Goal: Communication & Community: Ask a question

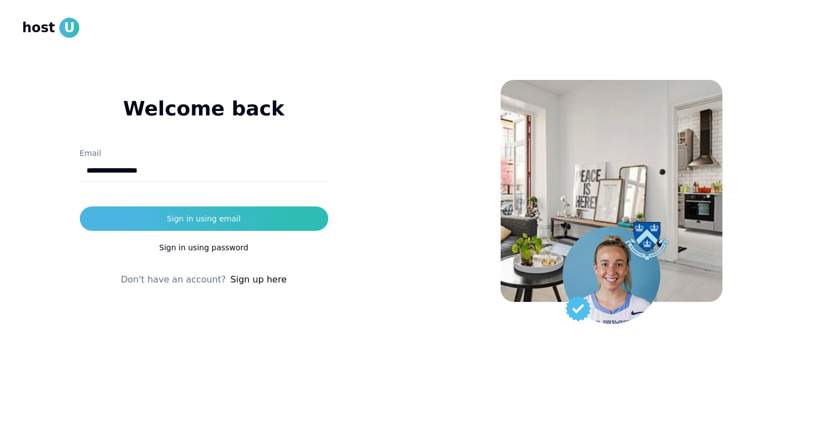
type input "**********"
click at [204, 219] on button "Sign in using email" at bounding box center [204, 218] width 248 height 24
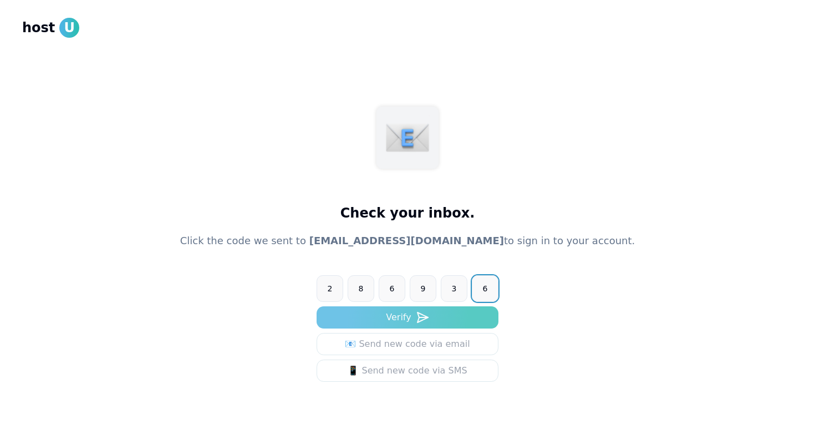
type input "******"
click at [389, 319] on button "Verify" at bounding box center [408, 317] width 182 height 22
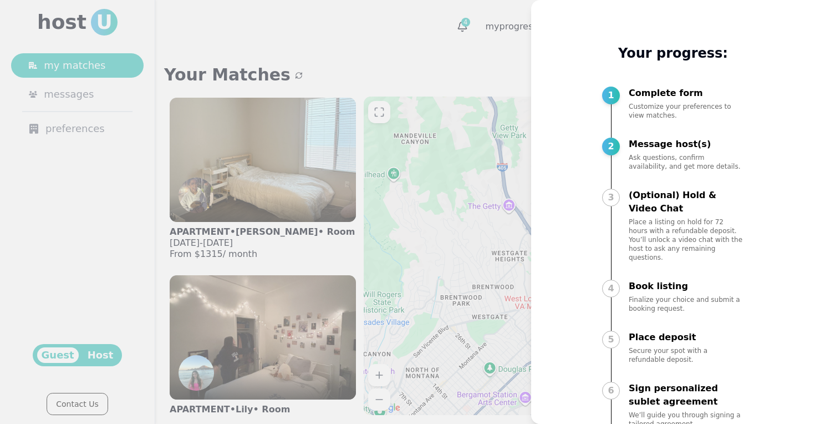
click at [456, 66] on div at bounding box center [407, 212] width 815 height 424
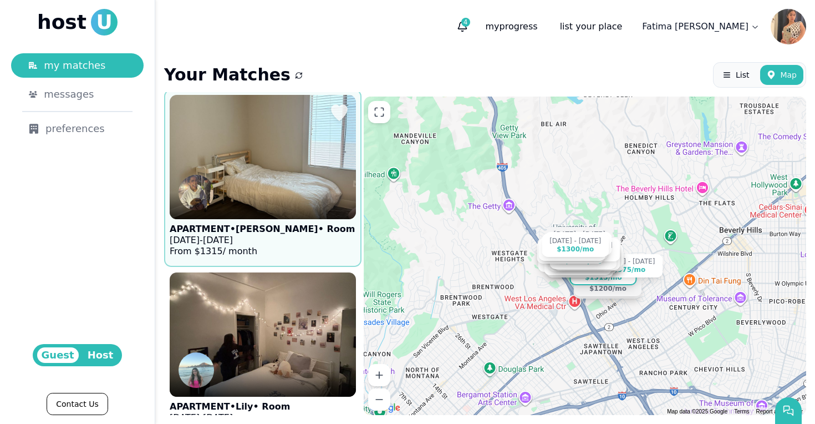
scroll to position [3, 0]
click at [289, 243] on p "Sep 16 - Dec 20, 2025" at bounding box center [262, 239] width 185 height 11
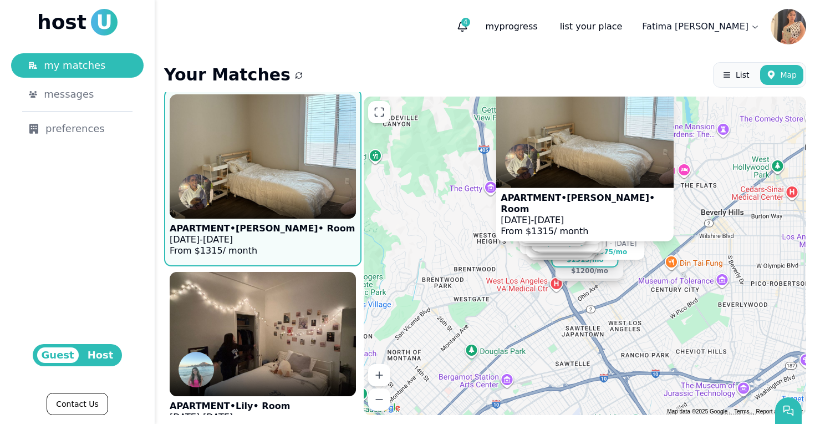
click at [576, 211] on p "APARTMENT • Meher • Room" at bounding box center [585, 203] width 169 height 22
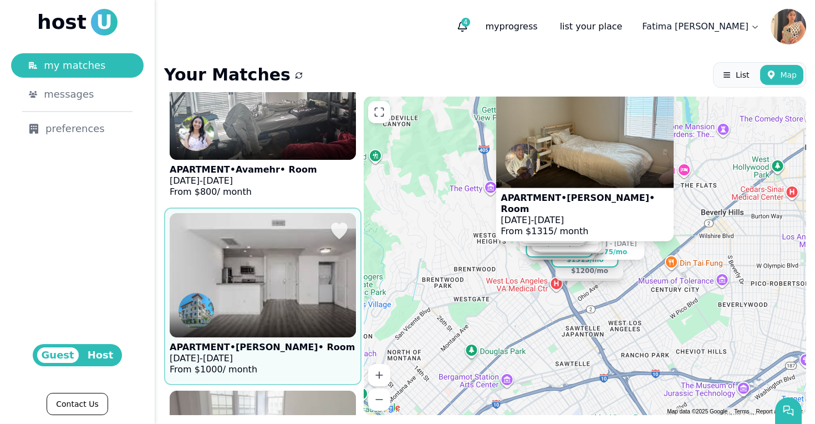
scroll to position [1846, 0]
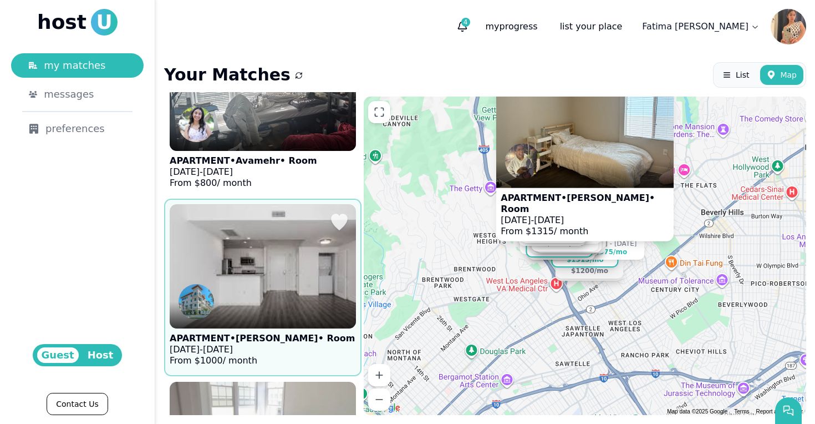
click at [299, 353] on figure "APARTMENT • Juliette • Room Sep 1 - Dec 20, 2025 From $ 1000 / month" at bounding box center [263, 287] width 186 height 166
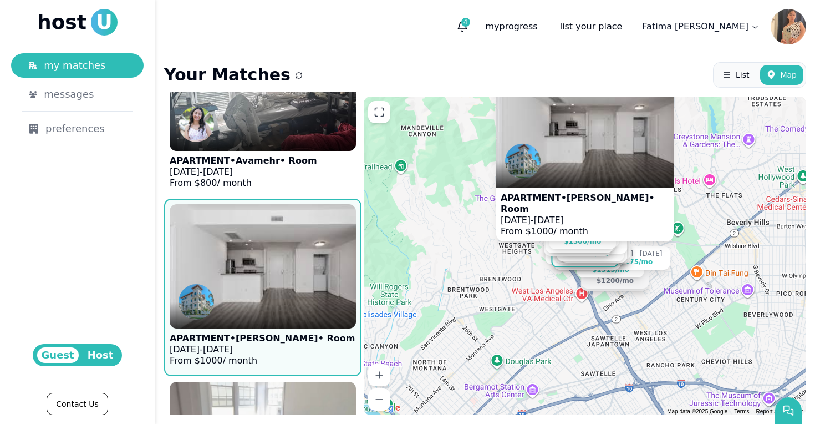
click at [579, 208] on p "APARTMENT • Juliette • Room" at bounding box center [585, 203] width 169 height 22
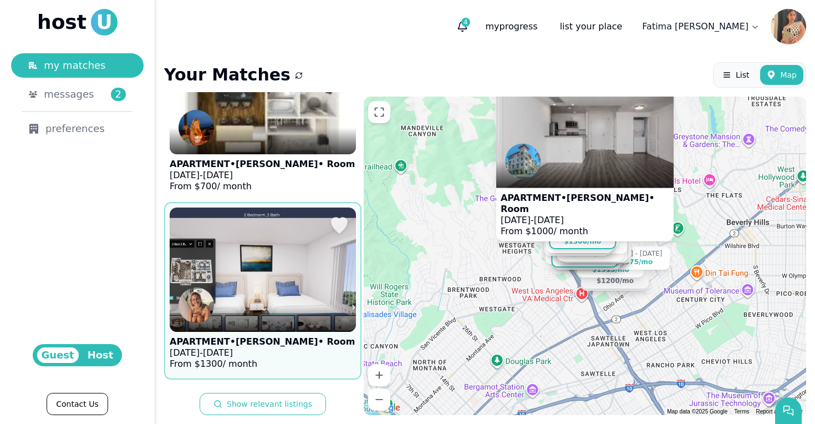
scroll to position [0, 0]
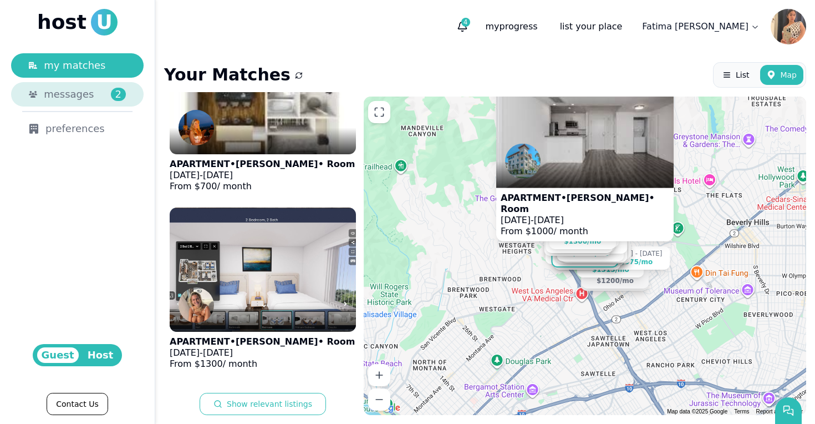
click at [92, 93] on div "messages 2" at bounding box center [85, 95] width 82 height 16
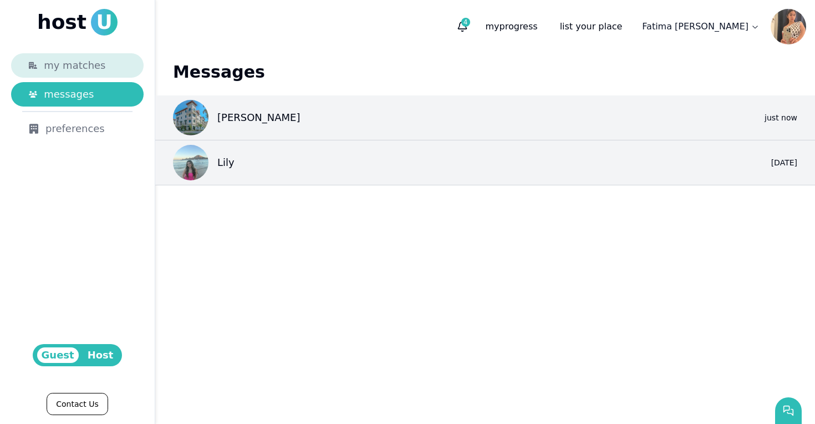
click at [89, 67] on span "my matches" at bounding box center [75, 66] width 62 height 16
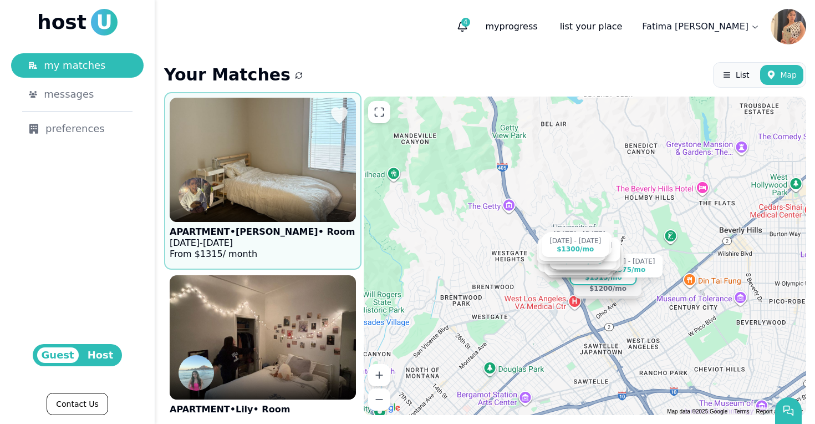
click at [256, 229] on p "APARTMENT • Meher • Room" at bounding box center [262, 231] width 185 height 11
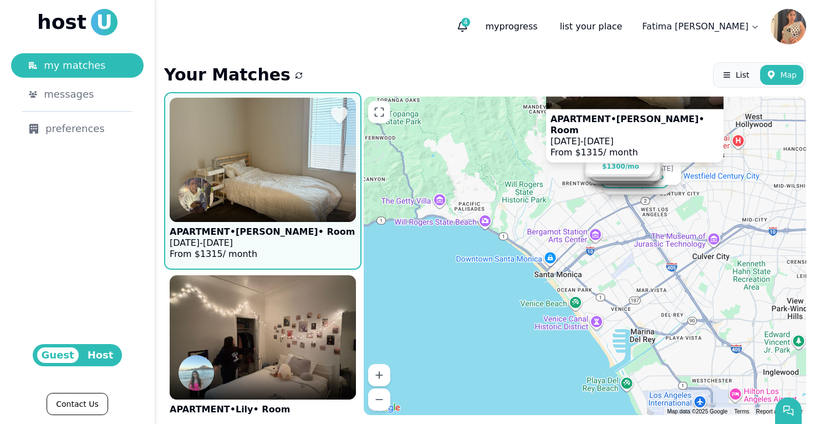
click at [282, 237] on p "Sep 16 - Dec 20, 2025" at bounding box center [262, 242] width 185 height 11
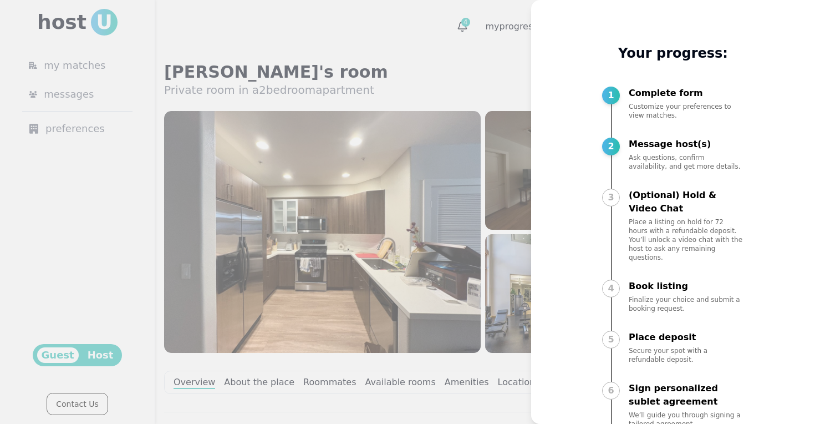
click at [489, 65] on div at bounding box center [407, 212] width 815 height 424
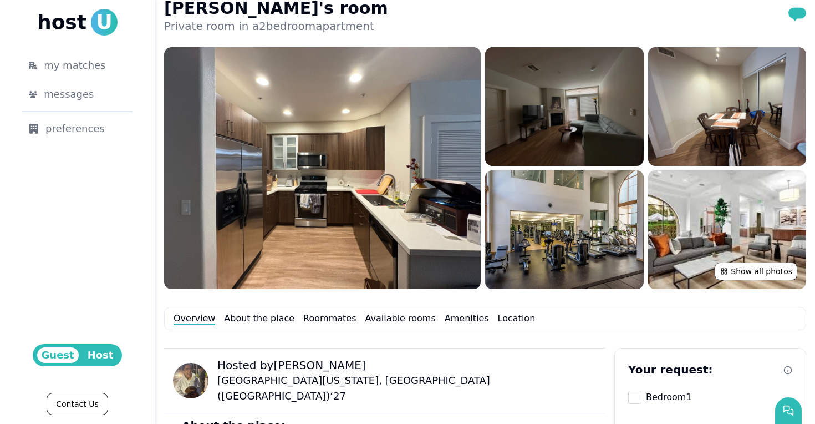
scroll to position [62, 0]
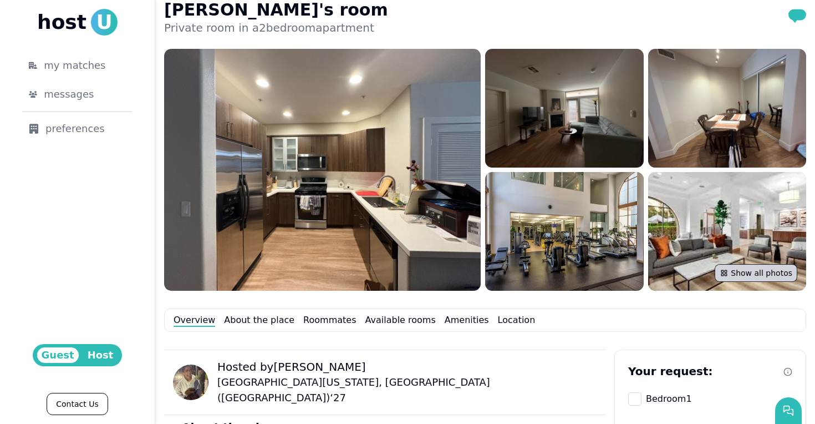
click at [743, 276] on button "Show all photos" at bounding box center [756, 273] width 83 height 18
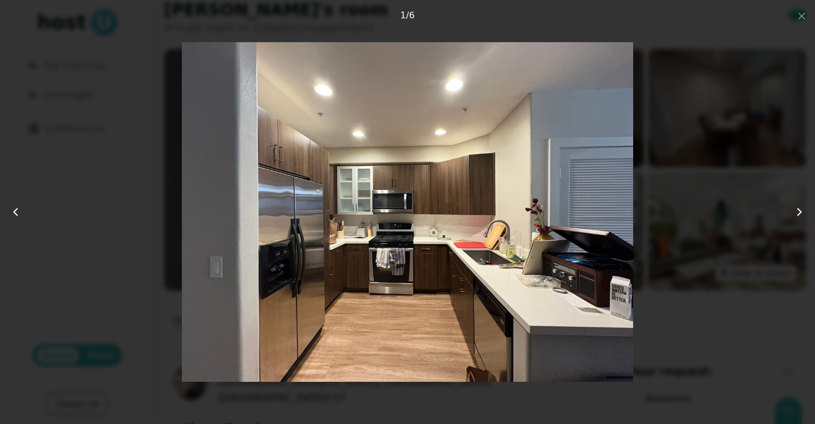
click at [798, 211] on icon at bounding box center [799, 211] width 13 height 13
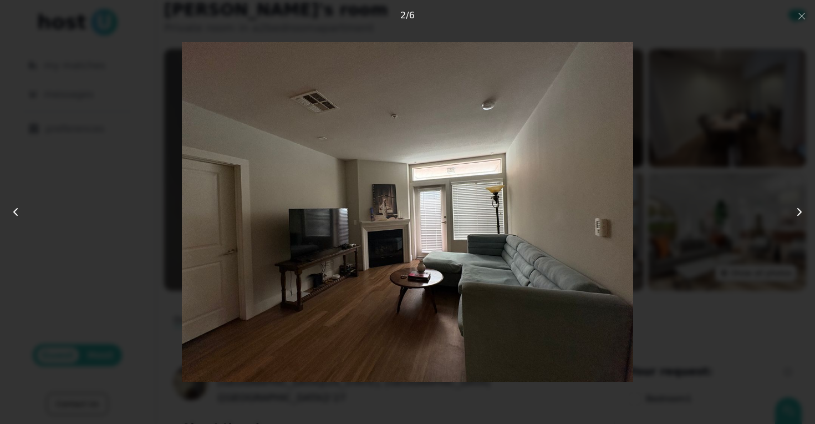
click at [798, 210] on use at bounding box center [799, 212] width 3 height 7
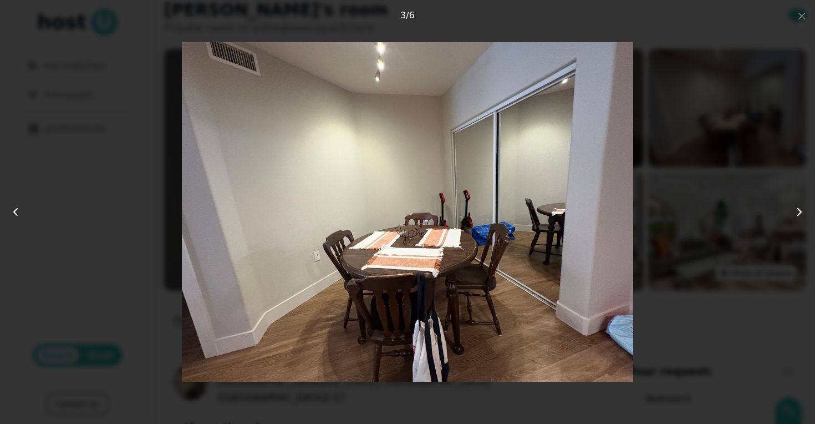
click at [798, 210] on use at bounding box center [799, 212] width 3 height 7
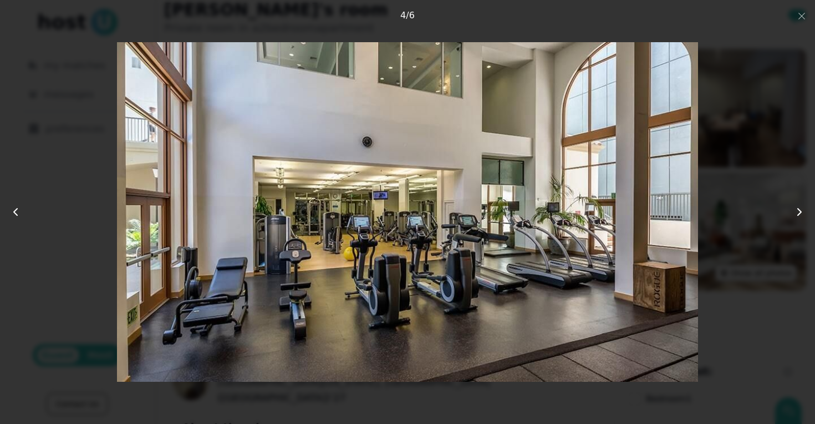
click at [798, 210] on use at bounding box center [799, 212] width 3 height 7
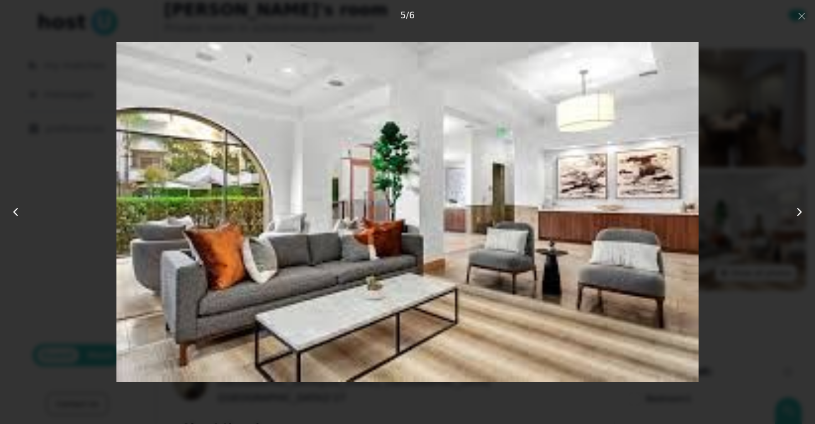
click at [798, 210] on use at bounding box center [799, 212] width 3 height 7
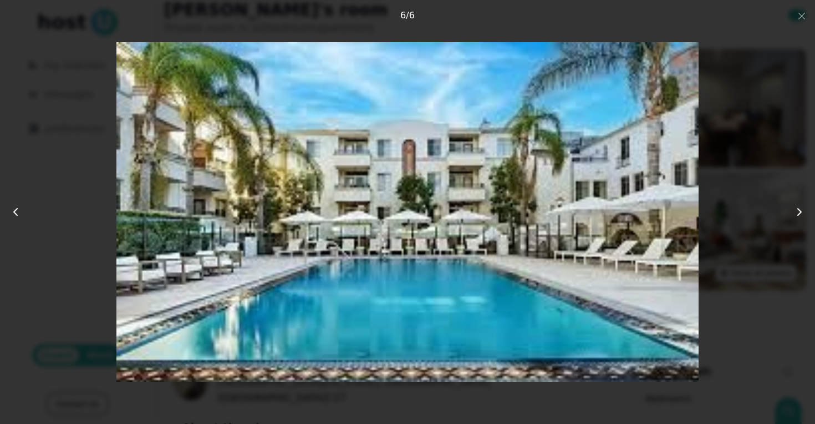
click at [798, 210] on use at bounding box center [799, 212] width 3 height 7
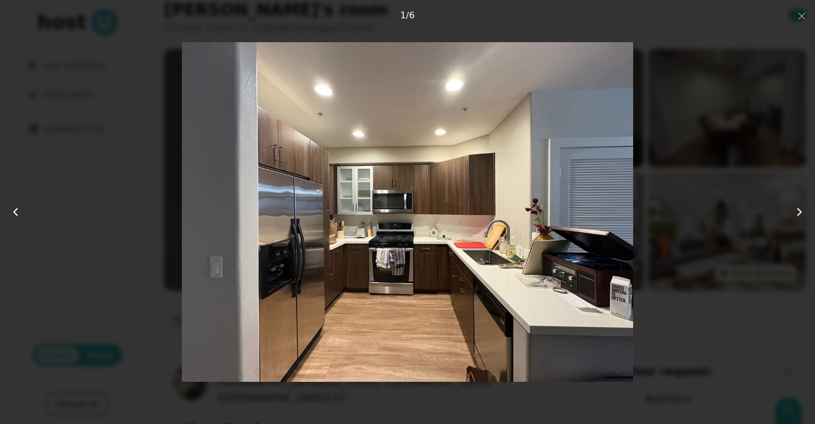
click at [798, 210] on use at bounding box center [799, 212] width 3 height 7
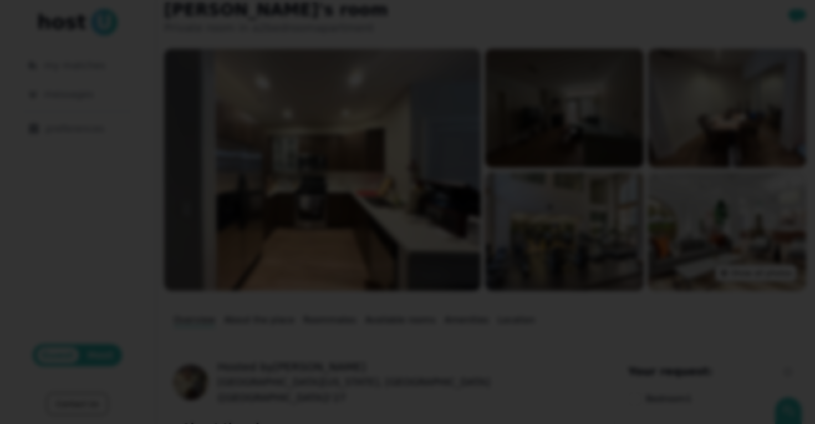
click at [796, 15] on div at bounding box center [407, 212] width 815 height 424
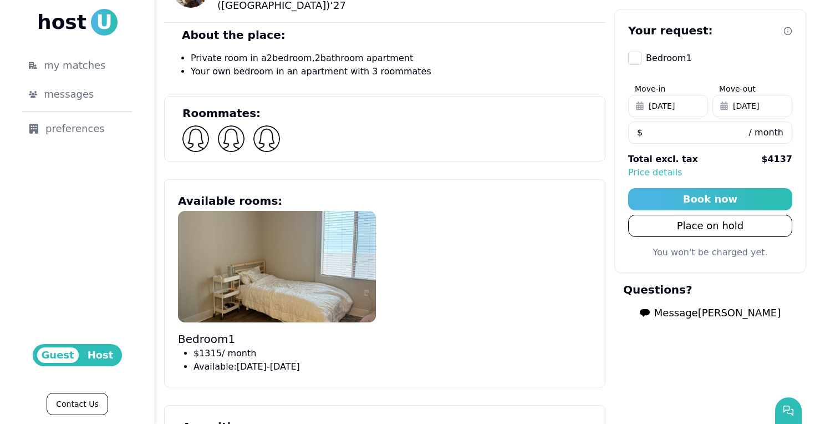
scroll to position [456, 0]
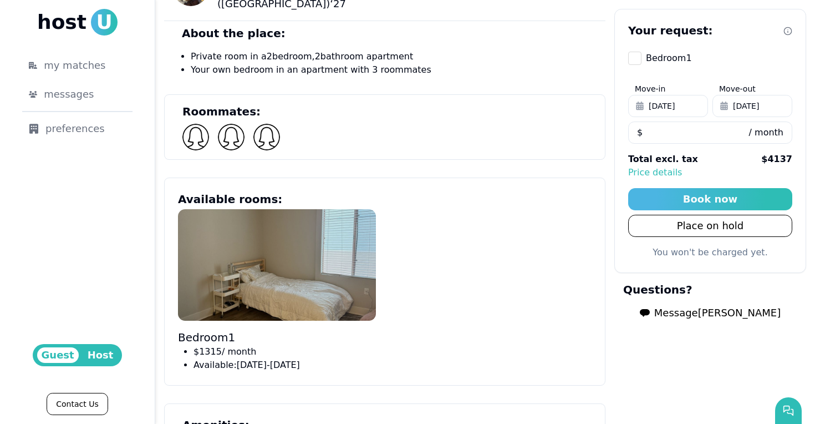
click at [258, 278] on img at bounding box center [277, 264] width 198 height 111
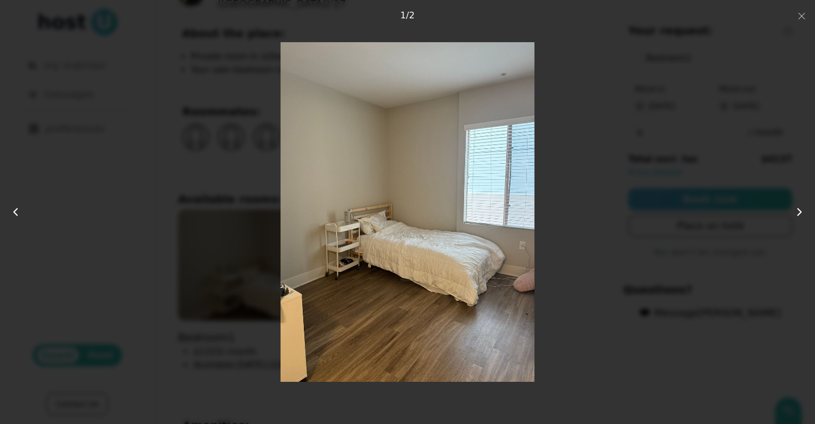
click at [796, 212] on icon at bounding box center [799, 211] width 13 height 13
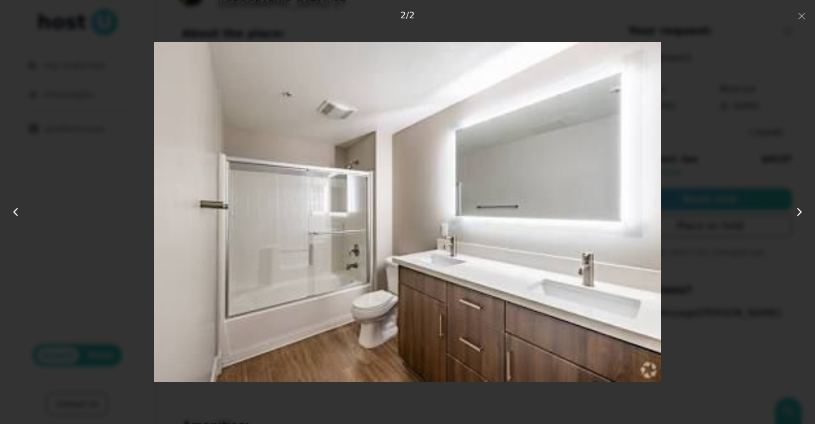
click at [14, 214] on use at bounding box center [15, 212] width 3 height 7
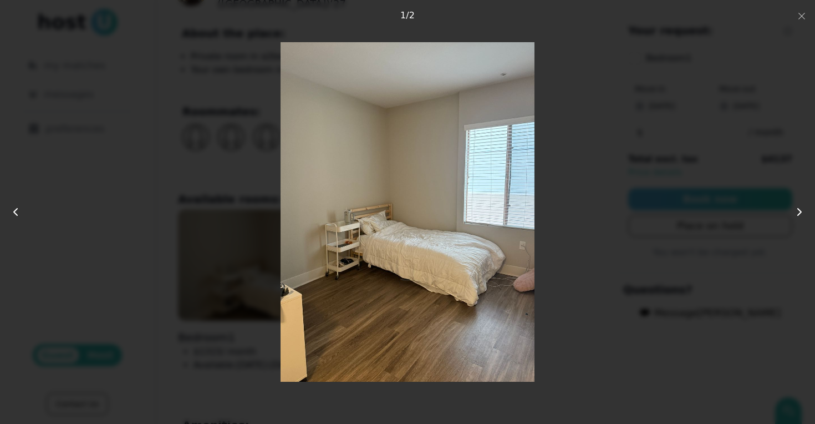
click at [159, 157] on div at bounding box center [408, 211] width 652 height 339
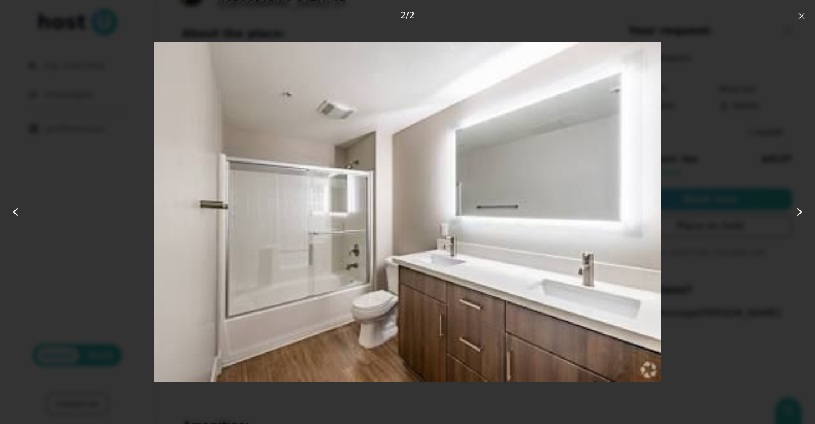
click at [805, 13] on icon "button" at bounding box center [802, 16] width 9 height 9
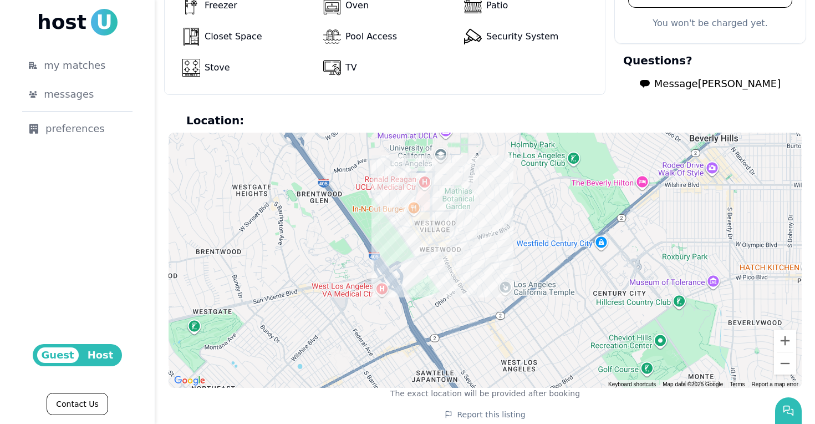
scroll to position [960, 0]
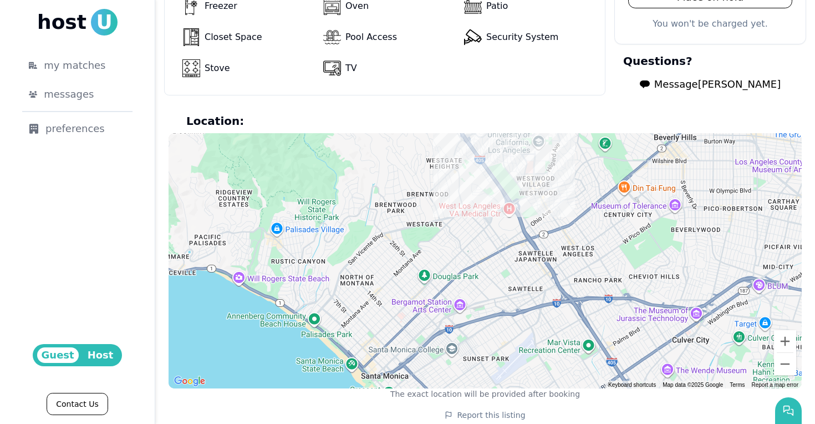
click at [539, 171] on div at bounding box center [485, 260] width 633 height 255
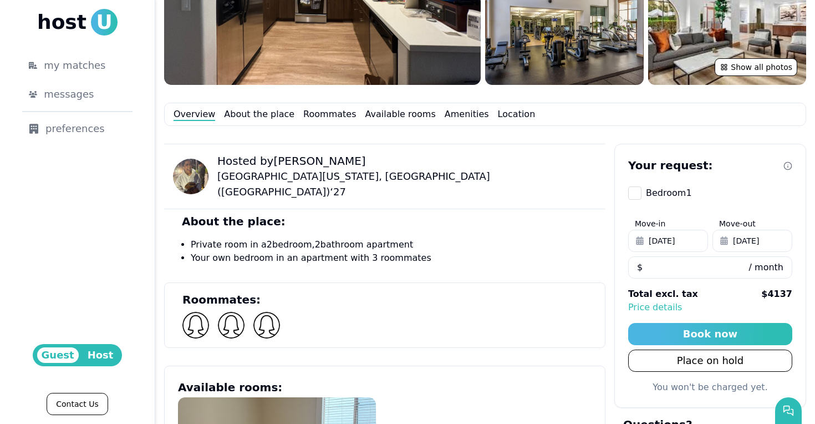
scroll to position [269, 0]
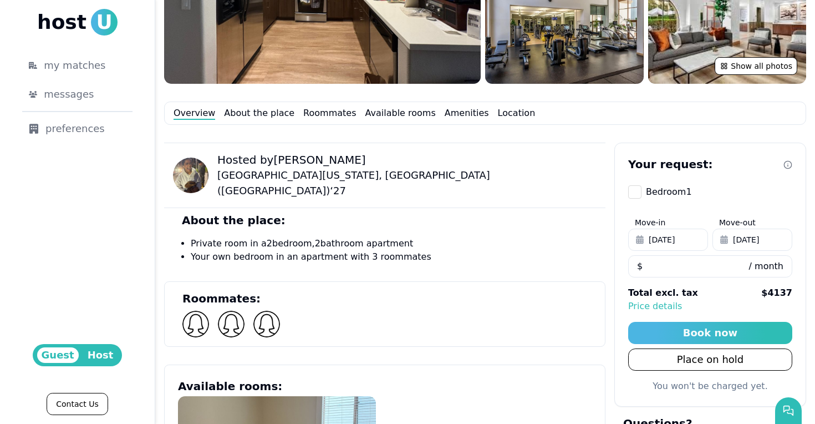
click at [186, 169] on img at bounding box center [190, 175] width 35 height 35
click at [239, 114] on link "About the place" at bounding box center [259, 112] width 70 height 13
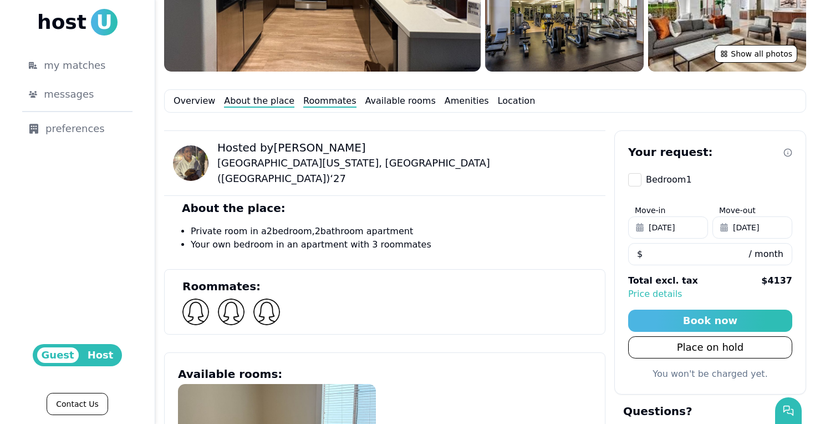
click at [315, 101] on link "Roommates" at bounding box center [329, 100] width 53 height 13
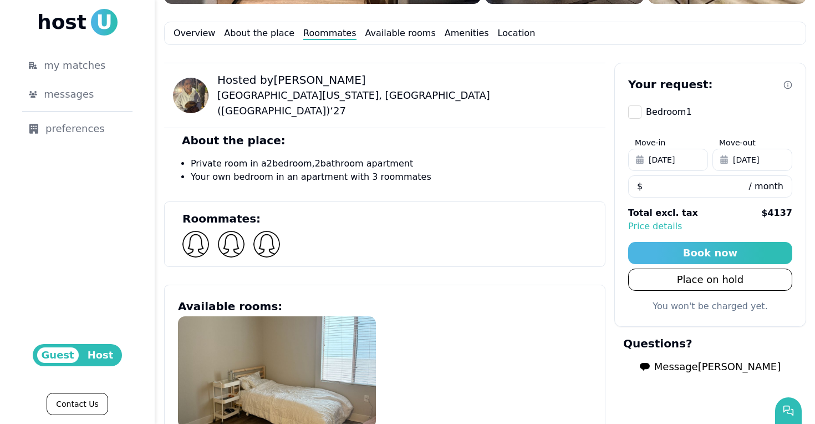
scroll to position [346, 0]
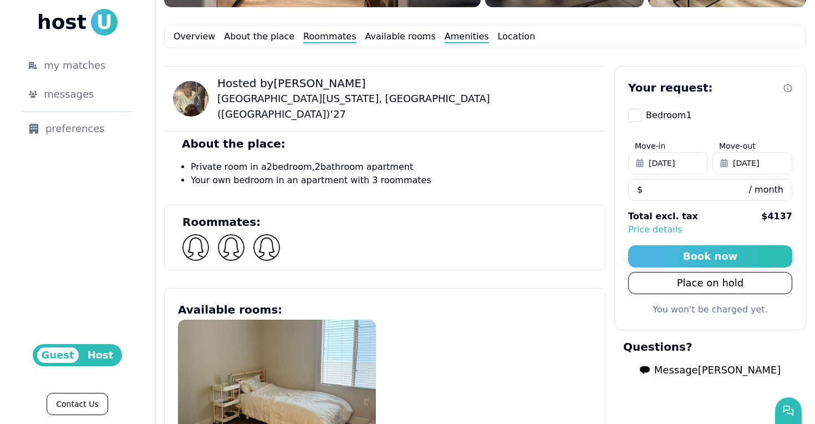
click at [446, 39] on link "Amenities" at bounding box center [467, 36] width 44 height 13
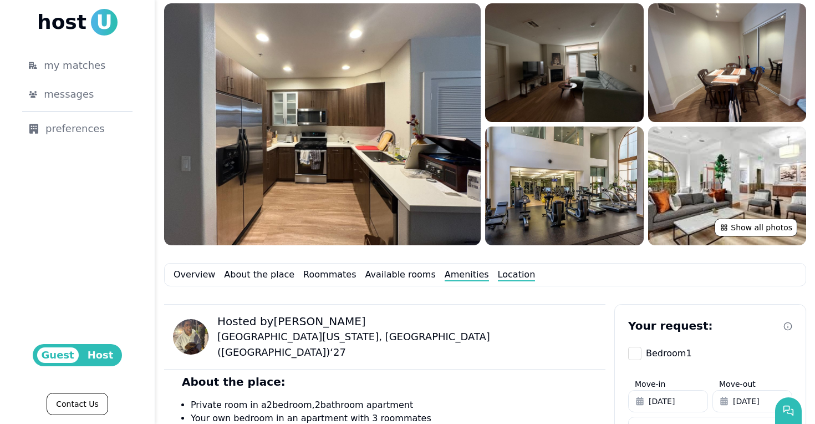
click at [498, 276] on link "Location" at bounding box center [517, 274] width 38 height 13
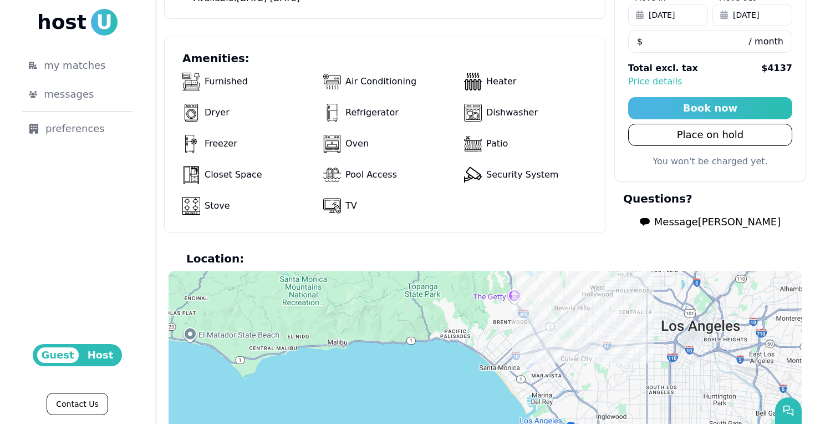
scroll to position [960, 0]
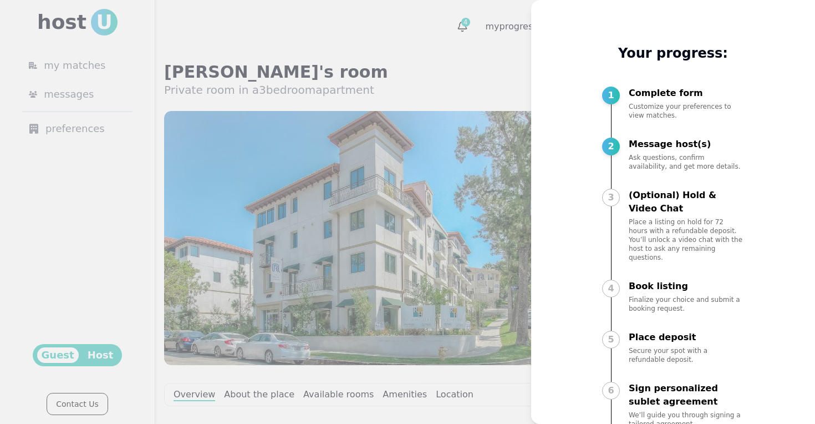
click at [464, 88] on div at bounding box center [407, 212] width 815 height 424
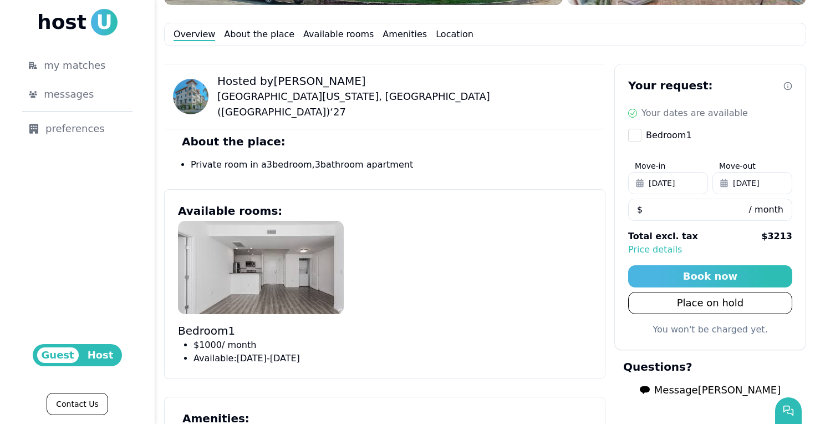
scroll to position [355, 0]
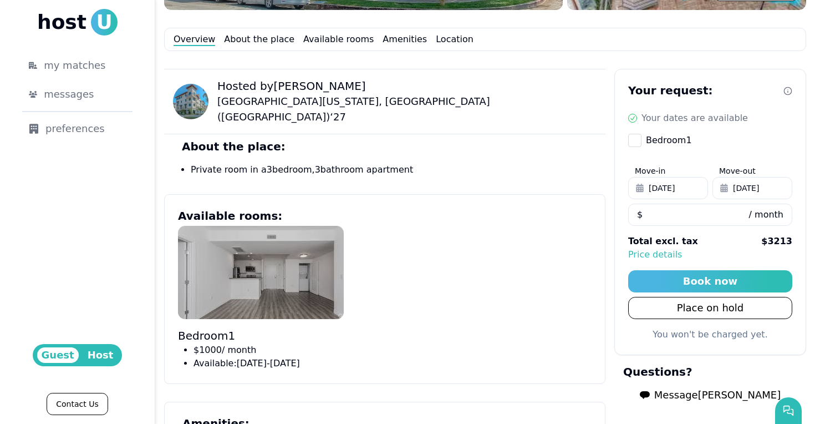
click at [286, 265] on img at bounding box center [261, 272] width 166 height 93
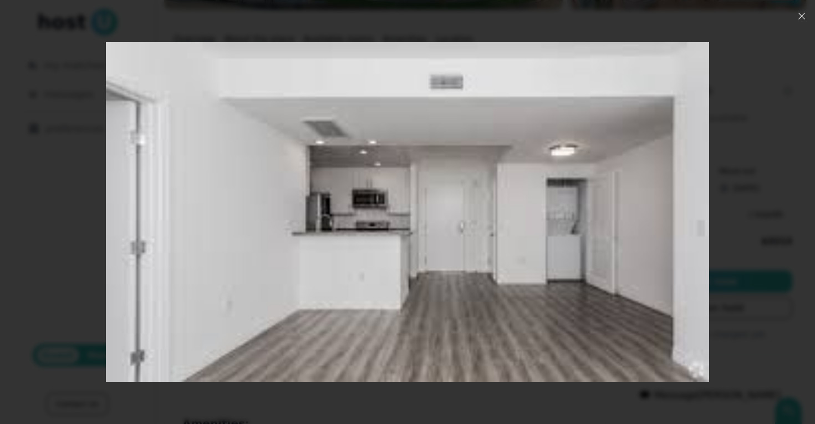
click at [804, 16] on icon "button" at bounding box center [802, 16] width 9 height 9
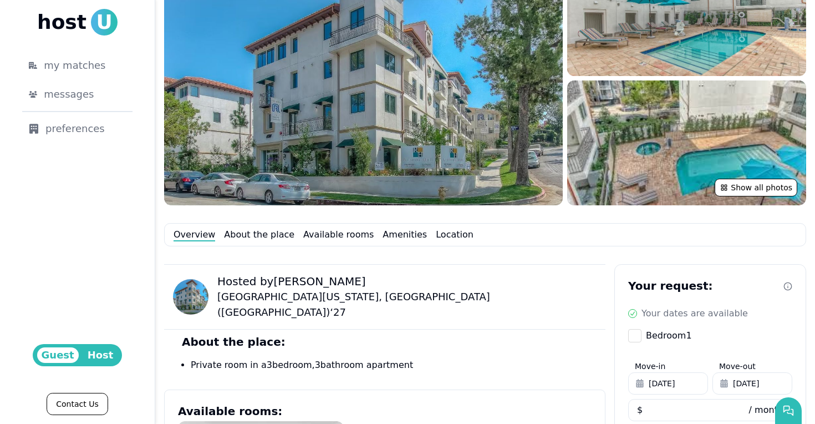
scroll to position [49, 0]
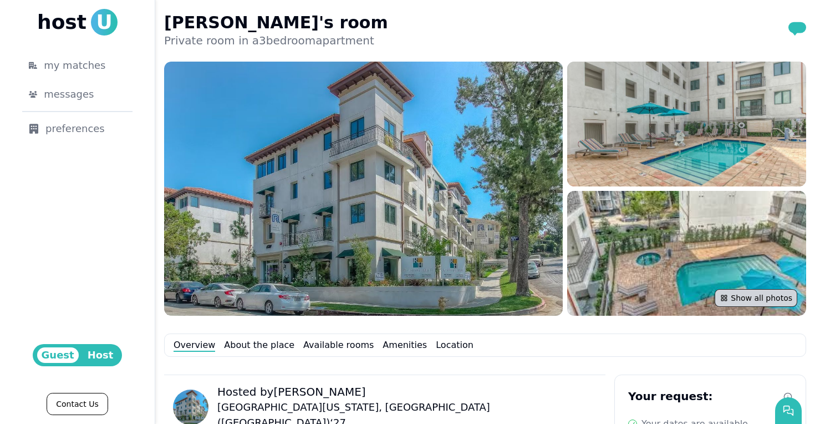
click at [767, 292] on button "Show all photos" at bounding box center [756, 298] width 83 height 18
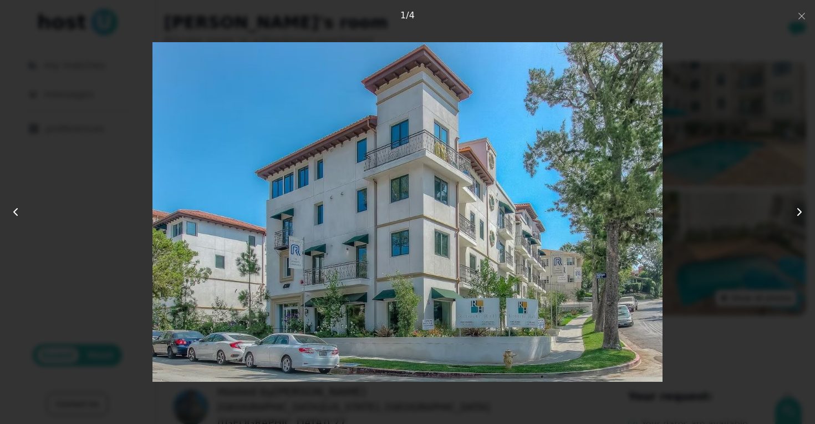
click at [801, 214] on use at bounding box center [799, 212] width 3 height 7
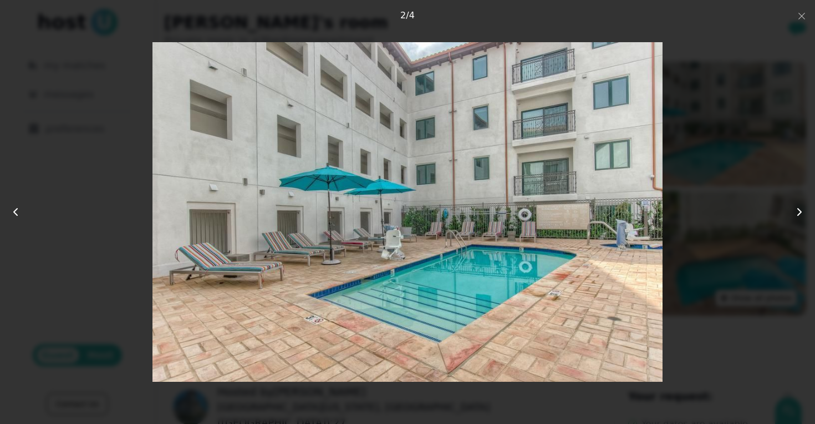
click at [801, 214] on use at bounding box center [799, 212] width 3 height 7
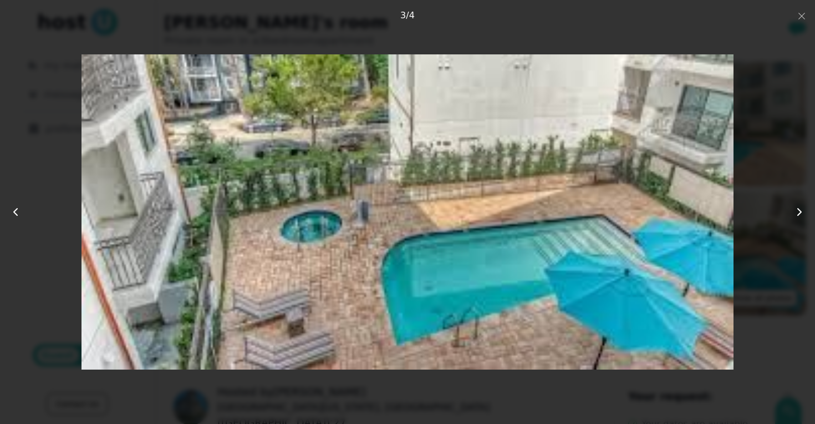
click at [801, 214] on use at bounding box center [799, 212] width 3 height 7
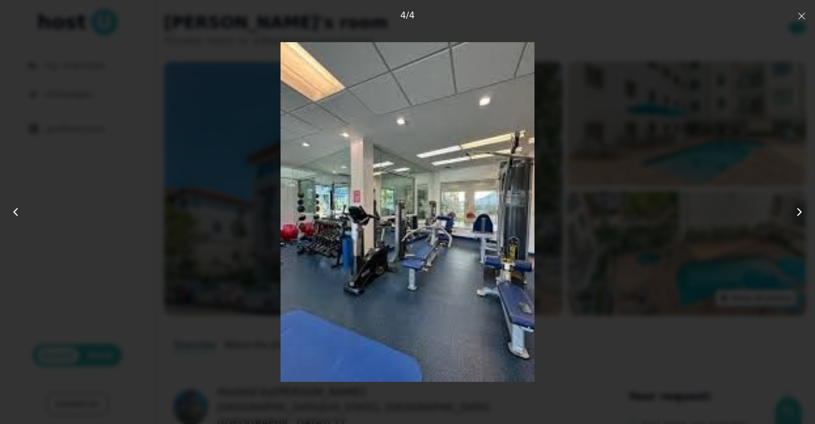
click at [805, 18] on icon "button" at bounding box center [802, 16] width 9 height 9
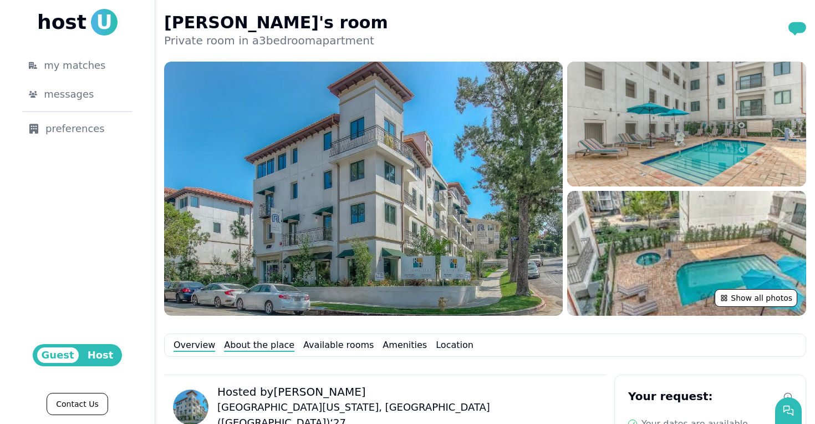
click at [273, 344] on link "About the place" at bounding box center [259, 344] width 70 height 13
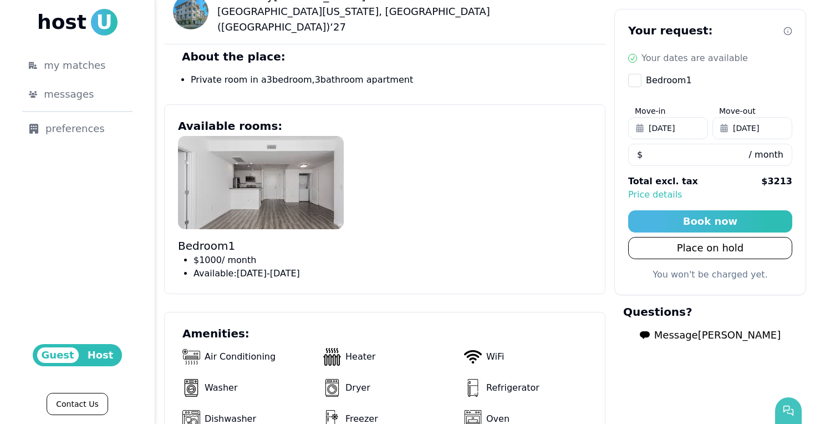
scroll to position [451, 0]
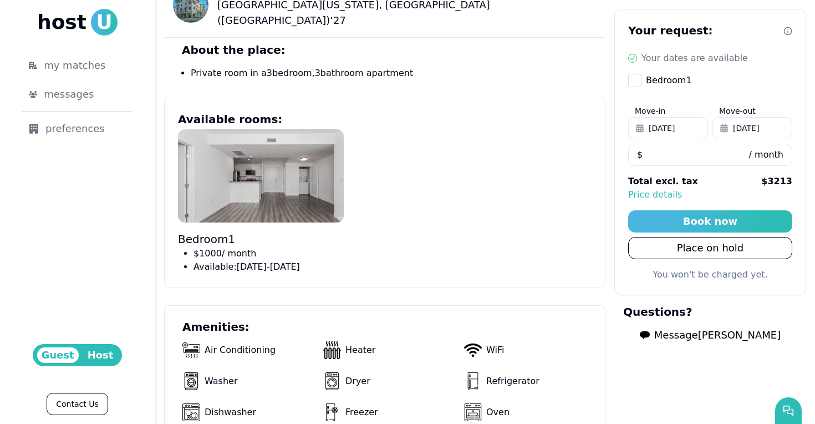
click at [710, 334] on span "Message Juliette" at bounding box center [717, 335] width 126 height 16
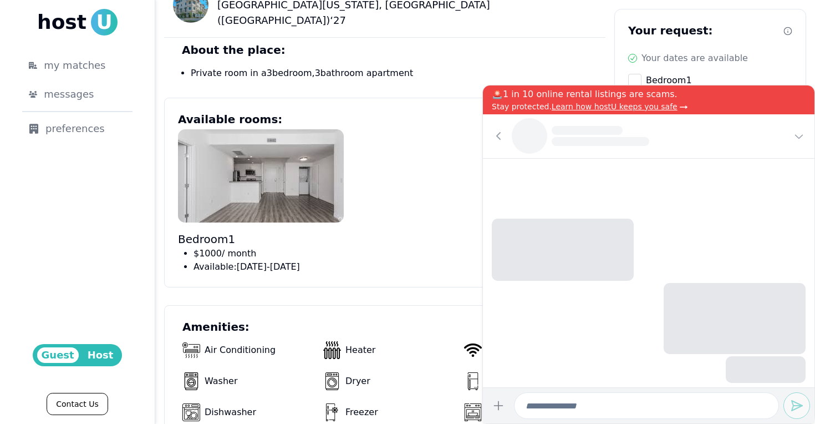
scroll to position [0, 0]
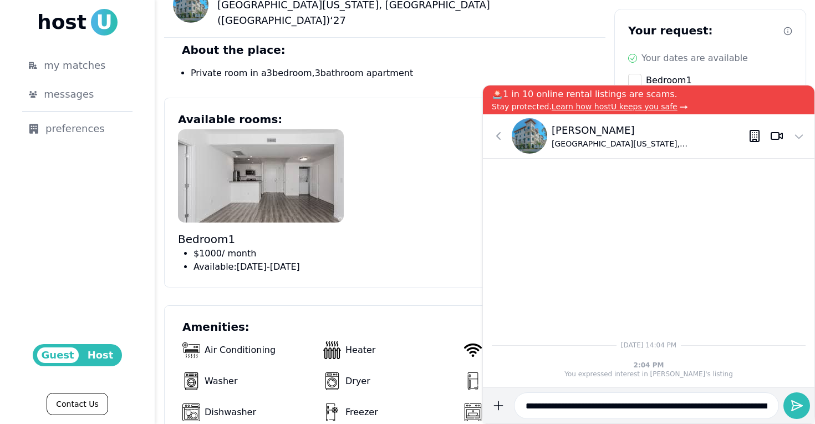
type input "**********"
click at [499, 405] on button "submit" at bounding box center [499, 405] width 22 height 27
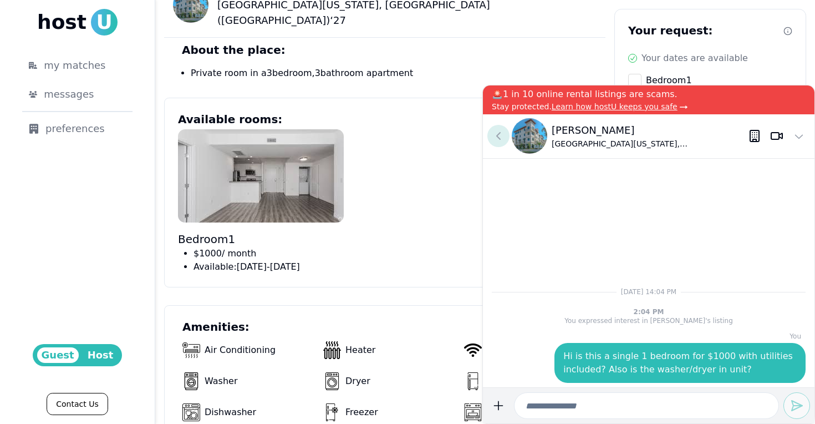
click at [491, 137] on button at bounding box center [499, 136] width 22 height 22
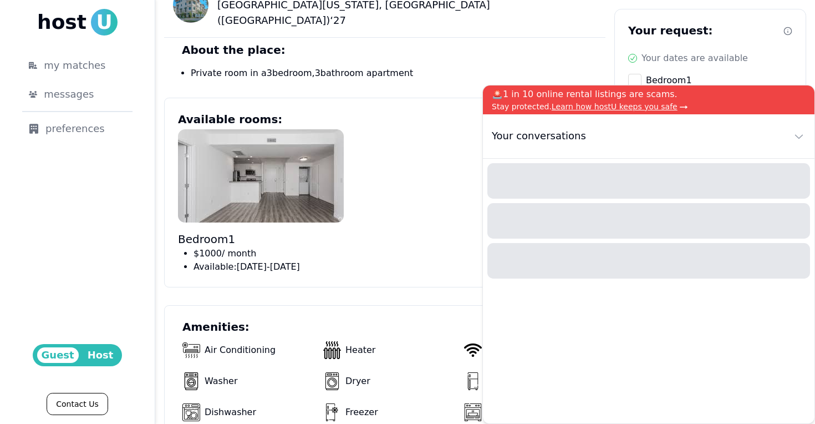
click at [400, 176] on div "Bedroom 1 $ 1000 / month Available: September 01 - December 20" at bounding box center [385, 201] width 414 height 144
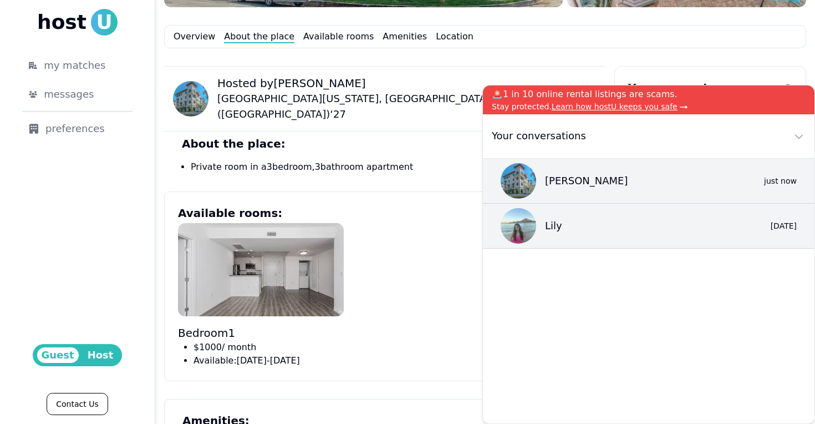
scroll to position [309, 0]
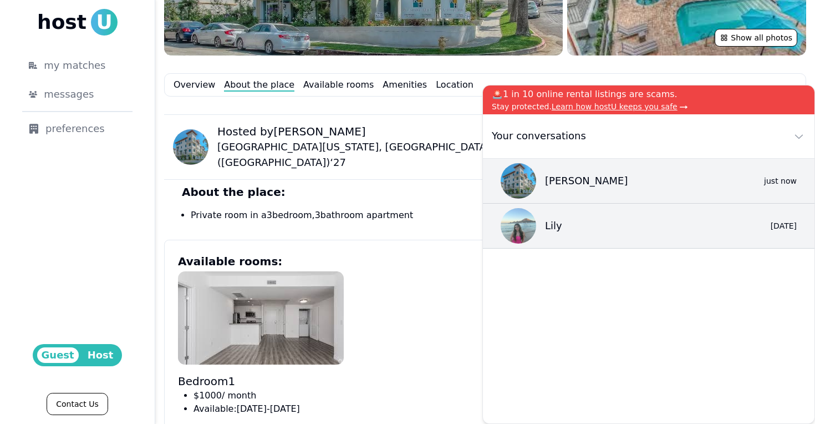
click at [448, 129] on div "Hosted by Juliette University of California, Los Angeles (UCLA) ‘ 27" at bounding box center [385, 146] width 442 height 65
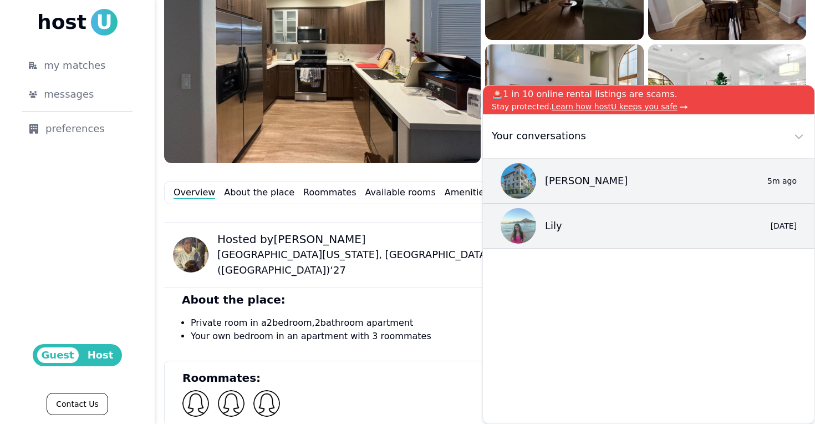
scroll to position [210, 0]
